Goal: Navigation & Orientation: Go to known website

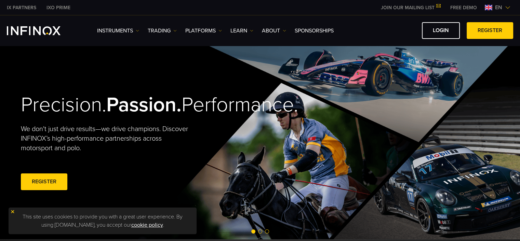
click at [507, 8] on img at bounding box center [507, 7] width 5 height 5
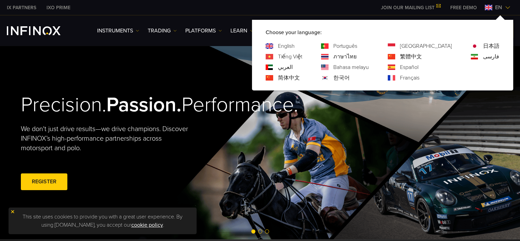
click at [505, 6] on img at bounding box center [507, 7] width 5 height 5
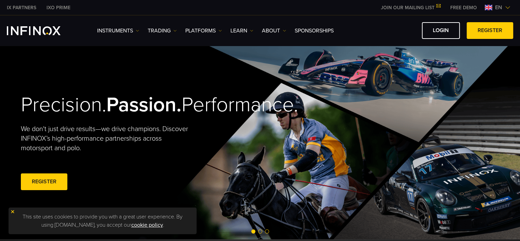
click at [505, 6] on img at bounding box center [507, 7] width 5 height 5
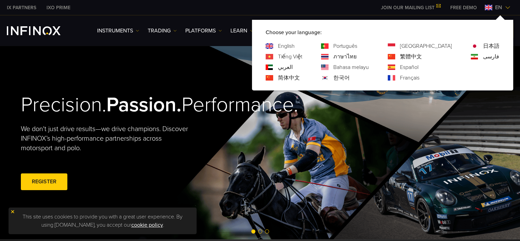
click at [350, 78] on link "한국어" at bounding box center [341, 78] width 16 height 8
